Goal: Find specific fact: Find specific fact

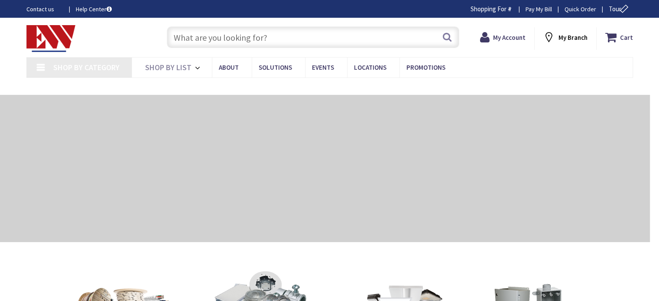
type input "[GEOGRAPHIC_DATA], [GEOGRAPHIC_DATA]"
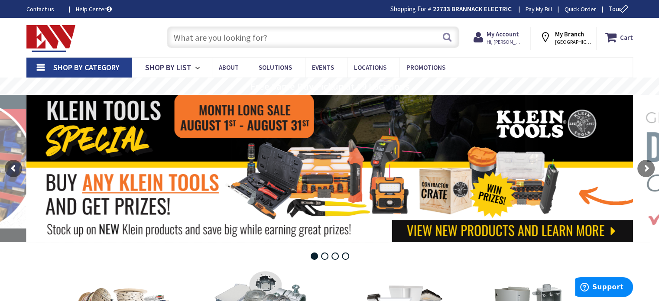
click at [174, 38] on input "text" at bounding box center [313, 37] width 293 height 22
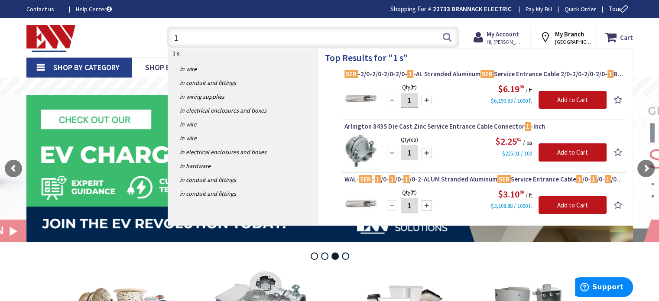
type input "1"
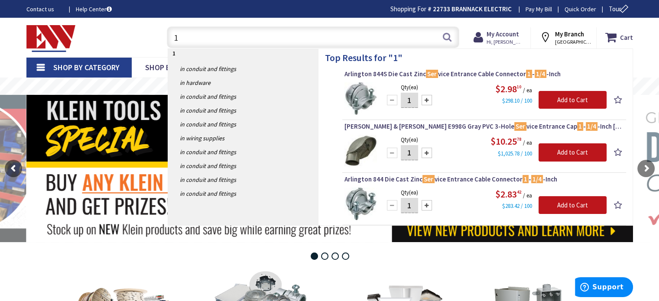
type input "1"
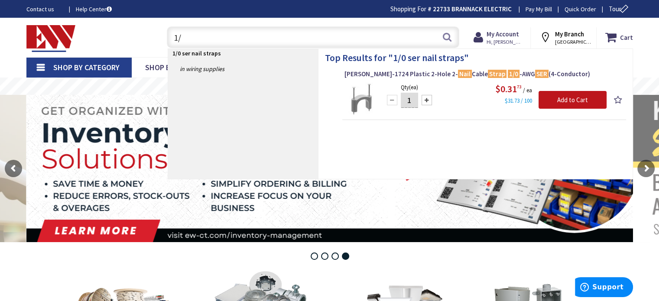
type input "1"
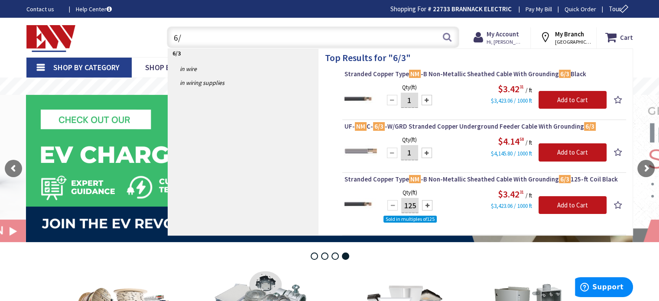
type input "6"
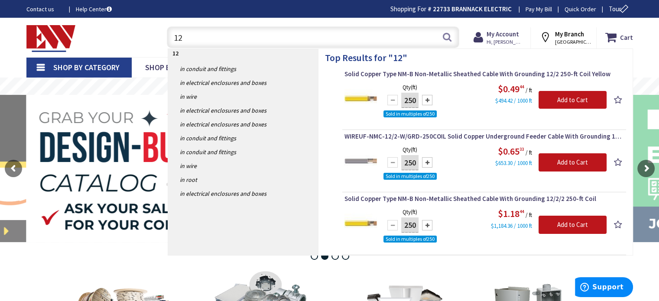
type input "1"
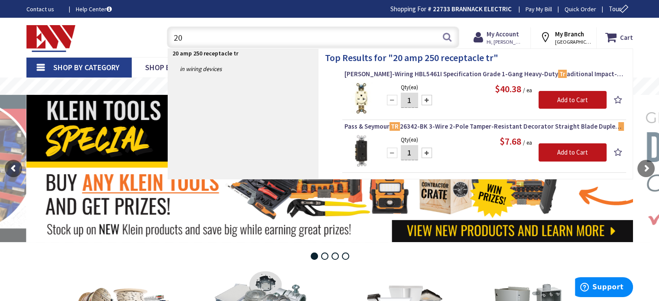
type input "2"
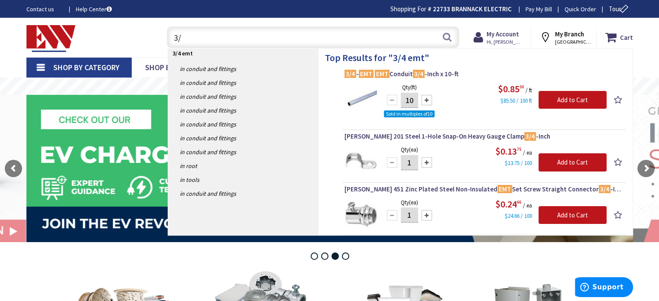
type input "3"
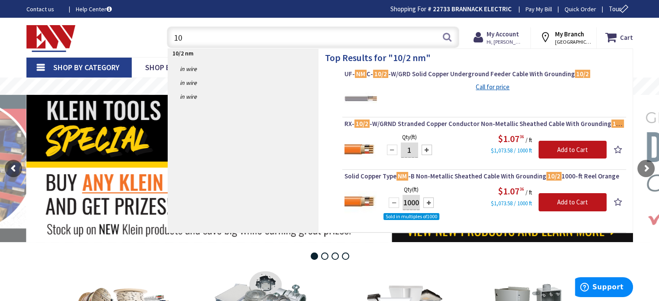
type input "1"
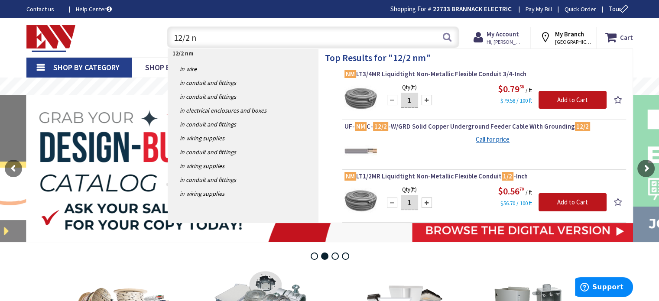
type input "12/2"
